Goal: Information Seeking & Learning: Understand process/instructions

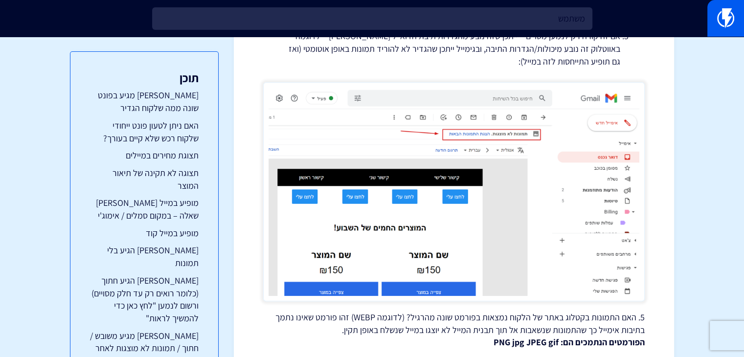
click at [438, 26] on input "משתמש" at bounding box center [372, 18] width 440 height 22
click at [439, 26] on input "משתמש" at bounding box center [372, 18] width 440 height 22
type input "s"
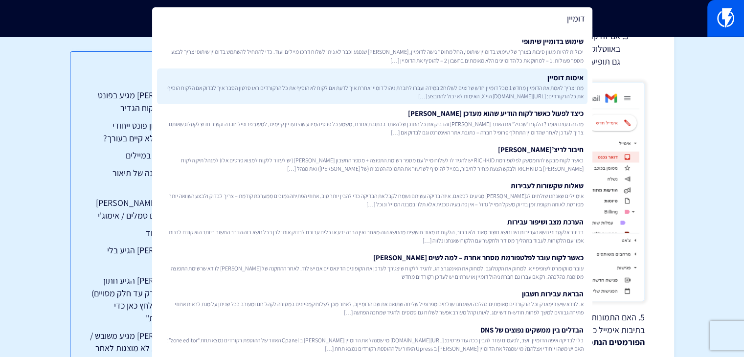
type input "דומיין"
click at [445, 76] on link "אימות דומיין מתי צריך לאמת את הדומיין מחדש 1 מכל דומיין חדש שרוצים לשלוח2 במידה…" at bounding box center [372, 86] width 430 height 36
